Goal: Information Seeking & Learning: Find specific fact

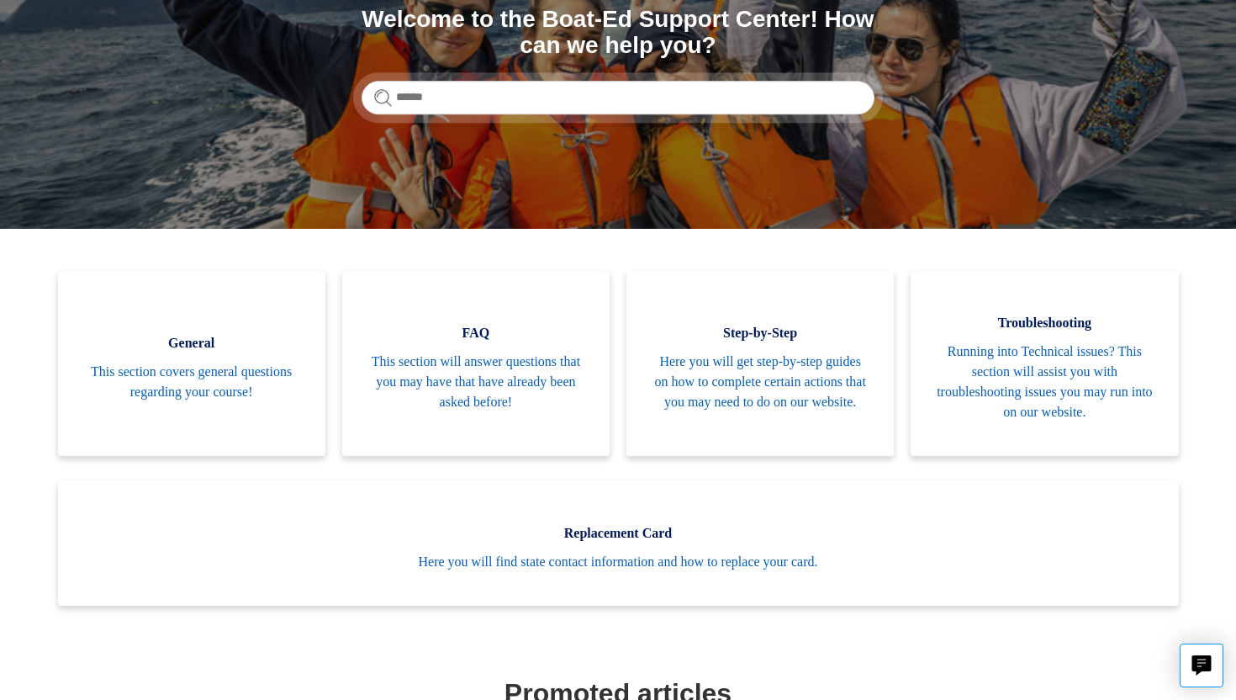
scroll to position [36, 0]
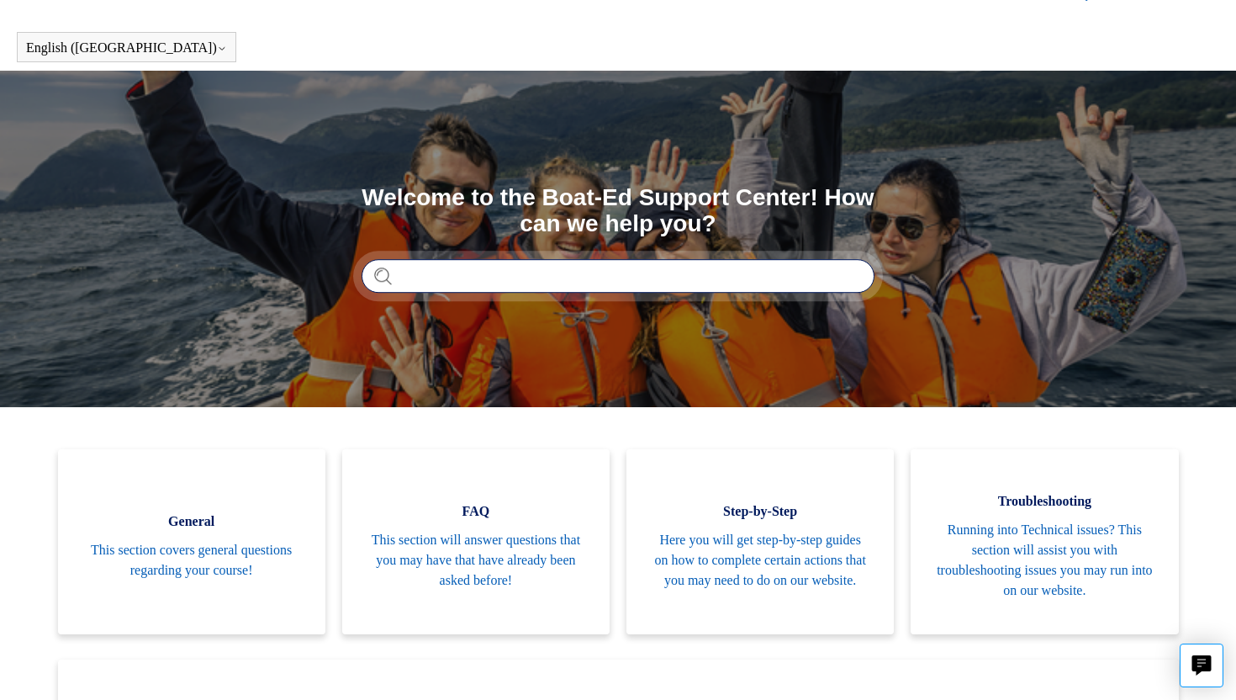
click at [495, 265] on input "Search" at bounding box center [618, 276] width 513 height 34
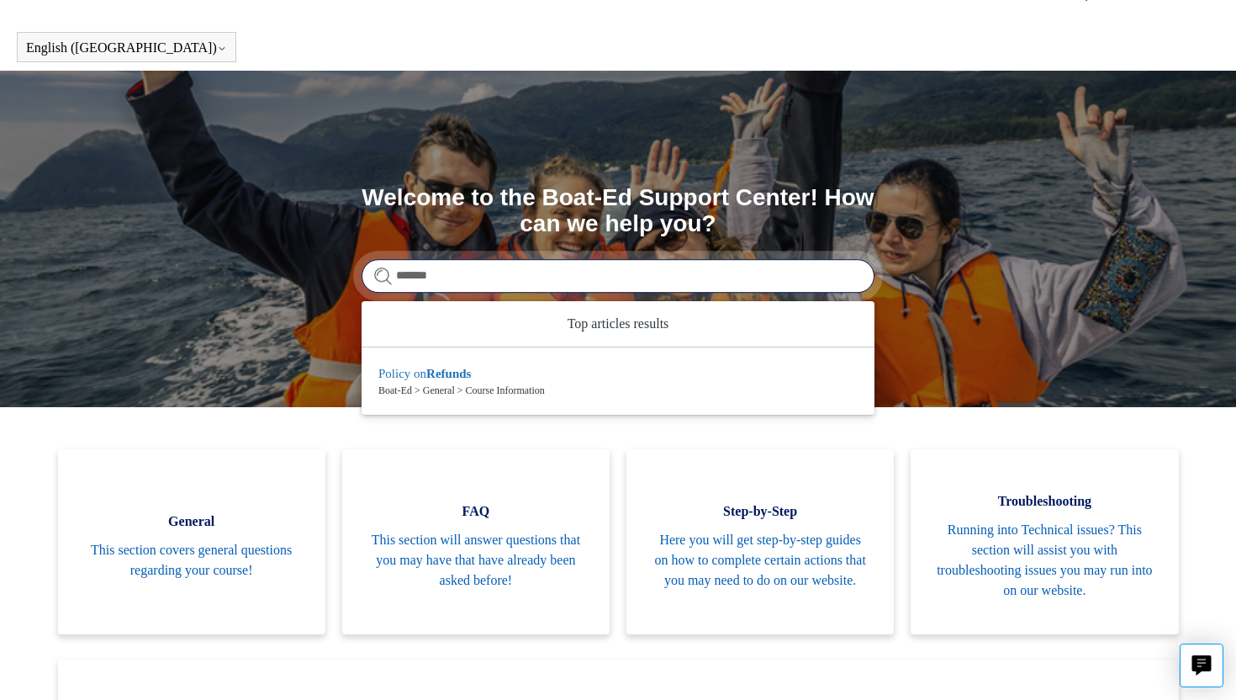
type input "******"
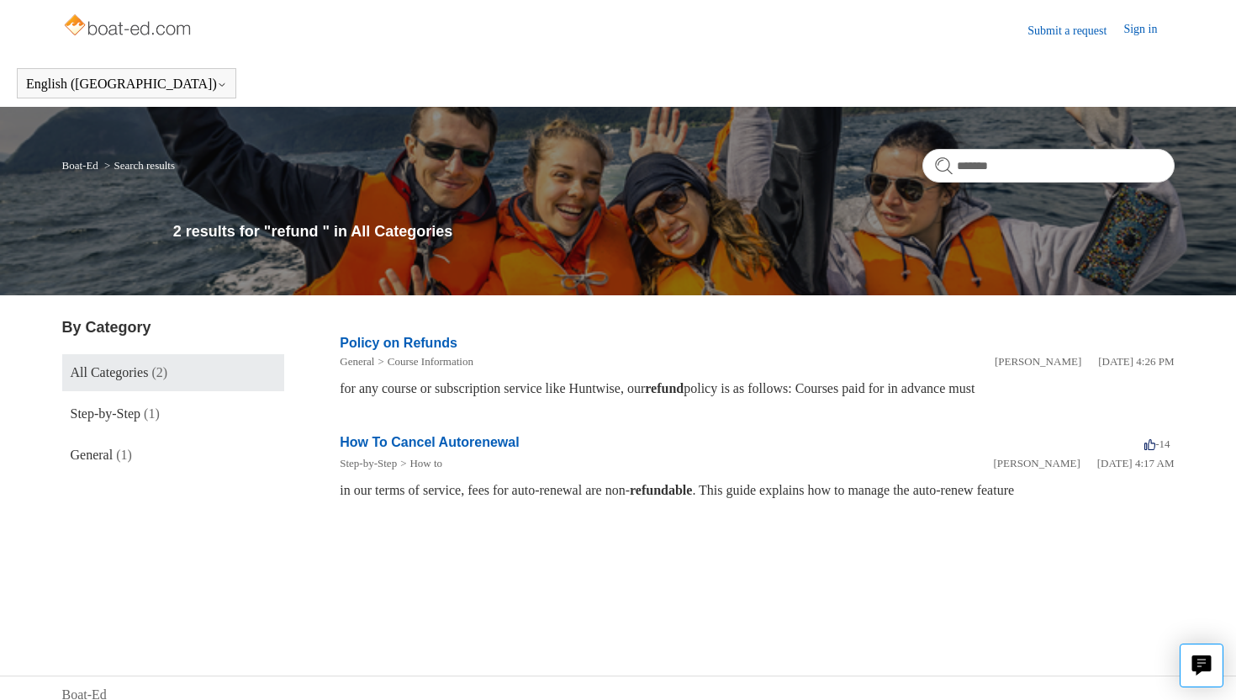
click at [408, 337] on link "Policy on Refunds" at bounding box center [399, 343] width 118 height 14
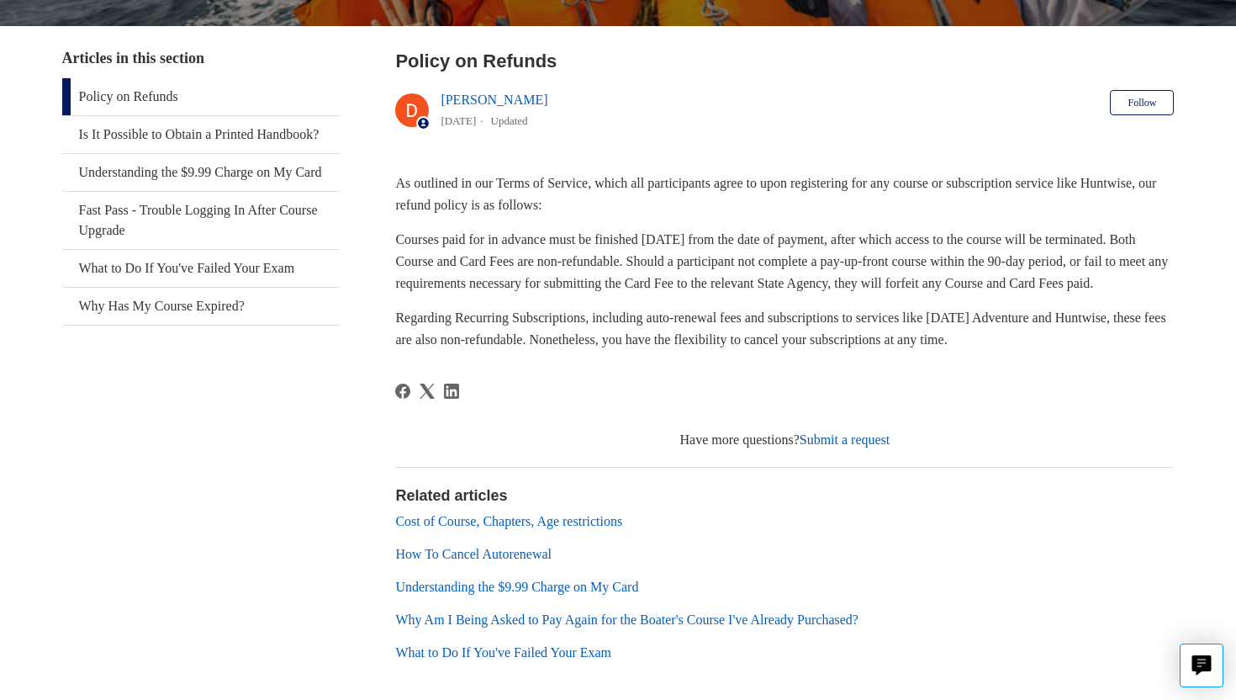
scroll to position [274, 0]
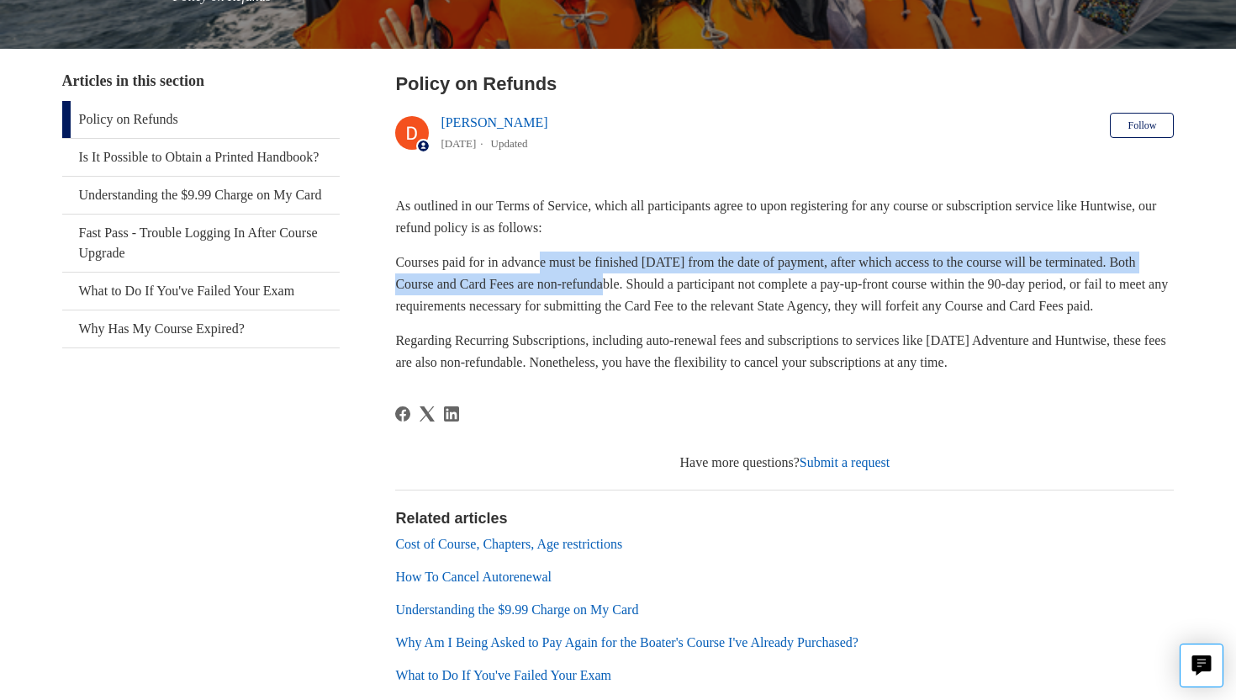
drag, startPoint x: 556, startPoint y: 266, endPoint x: 674, endPoint y: 294, distance: 121.8
click at [675, 294] on p "Courses paid for in advance must be finished within 90 days from the date of pa…" at bounding box center [784, 283] width 779 height 65
click at [674, 294] on p "Courses paid for in advance must be finished within 90 days from the date of pa…" at bounding box center [784, 283] width 779 height 65
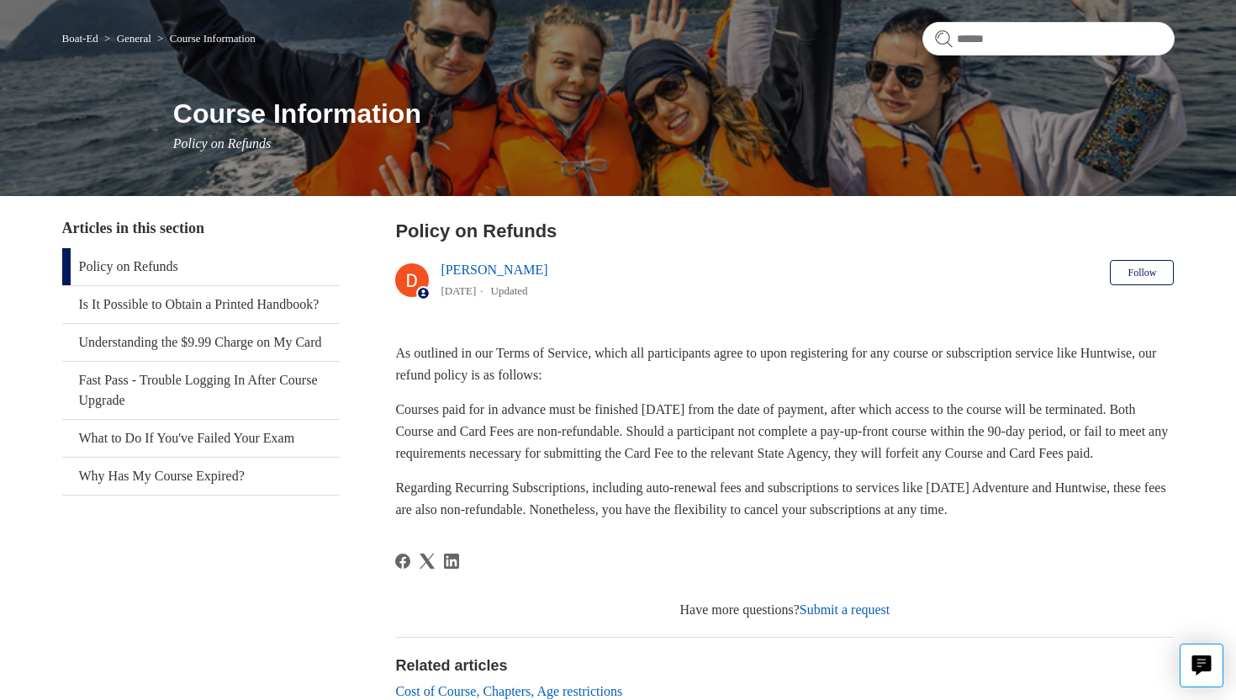
scroll to position [0, 0]
